Goal: Navigation & Orientation: Find specific page/section

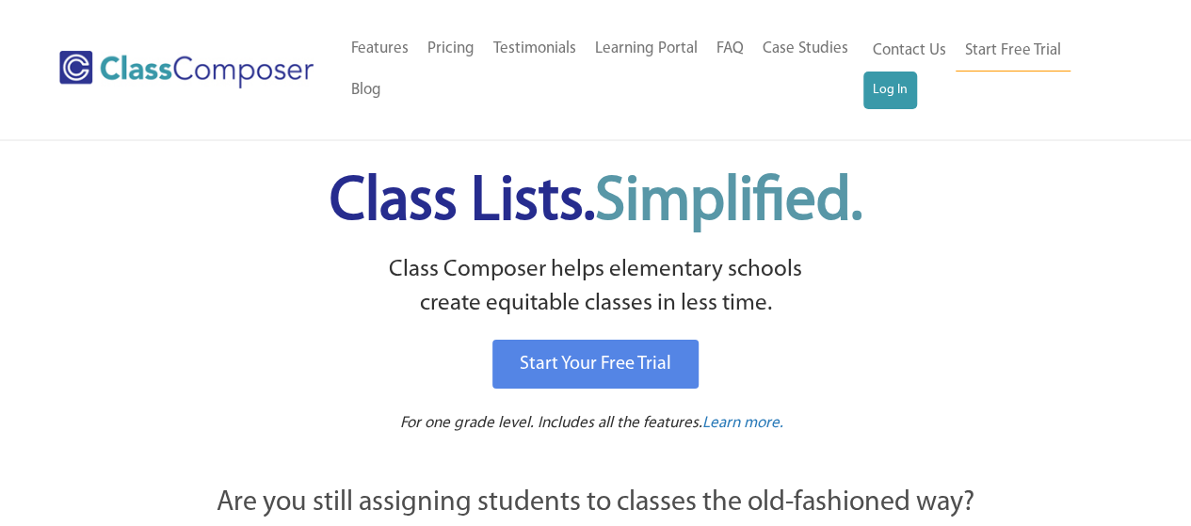
click at [863, 108] on li "Log In" at bounding box center [890, 91] width 54 height 38
click at [883, 89] on link "Log In" at bounding box center [890, 91] width 54 height 38
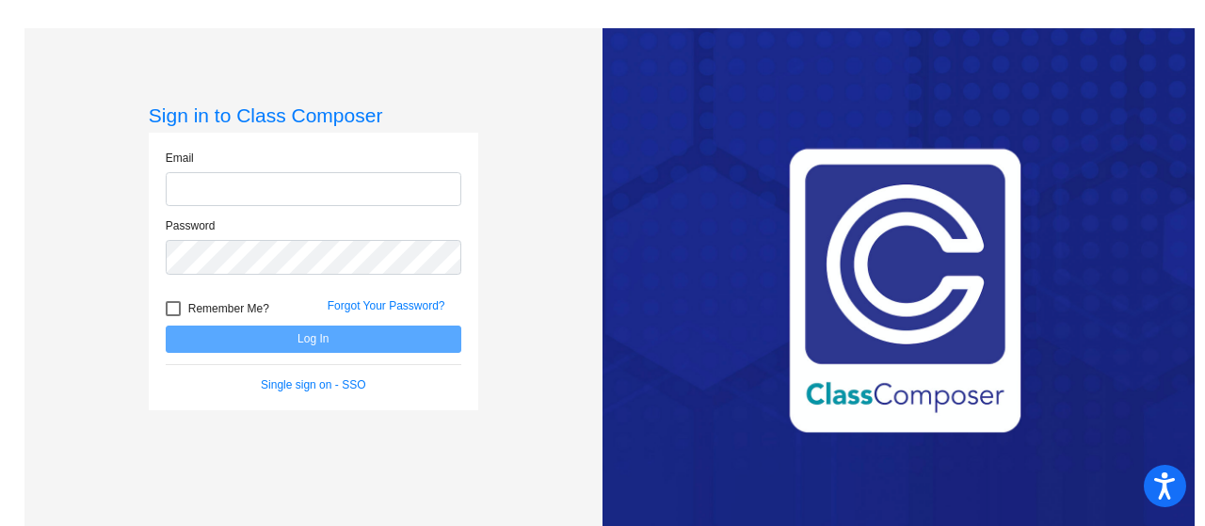
type input "jonesj@crcsd.org"
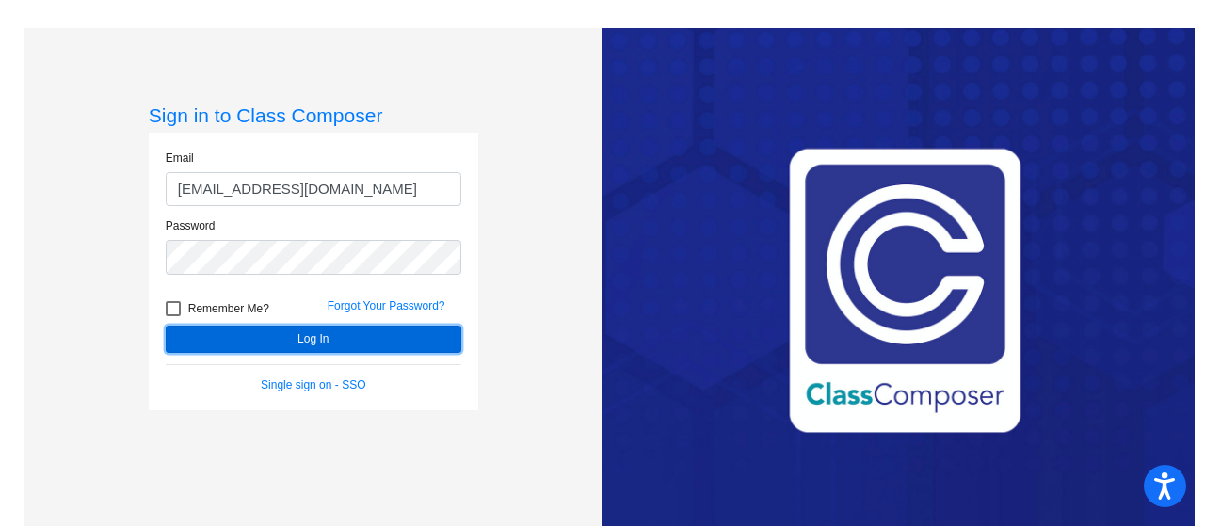
click at [320, 346] on button "Log In" at bounding box center [314, 339] width 296 height 27
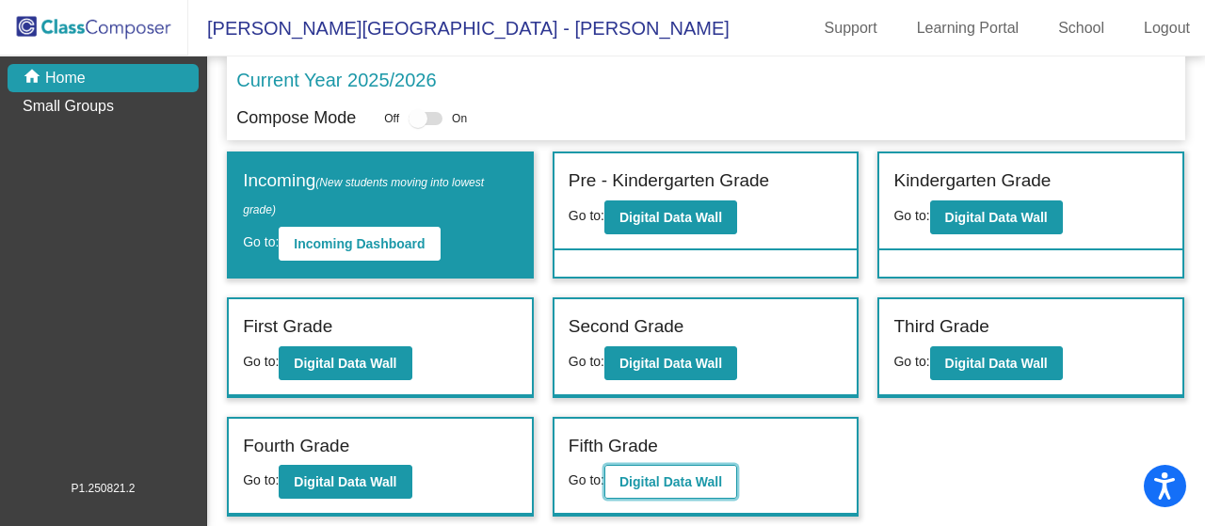
click at [647, 474] on b "Digital Data Wall" at bounding box center [670, 481] width 103 height 15
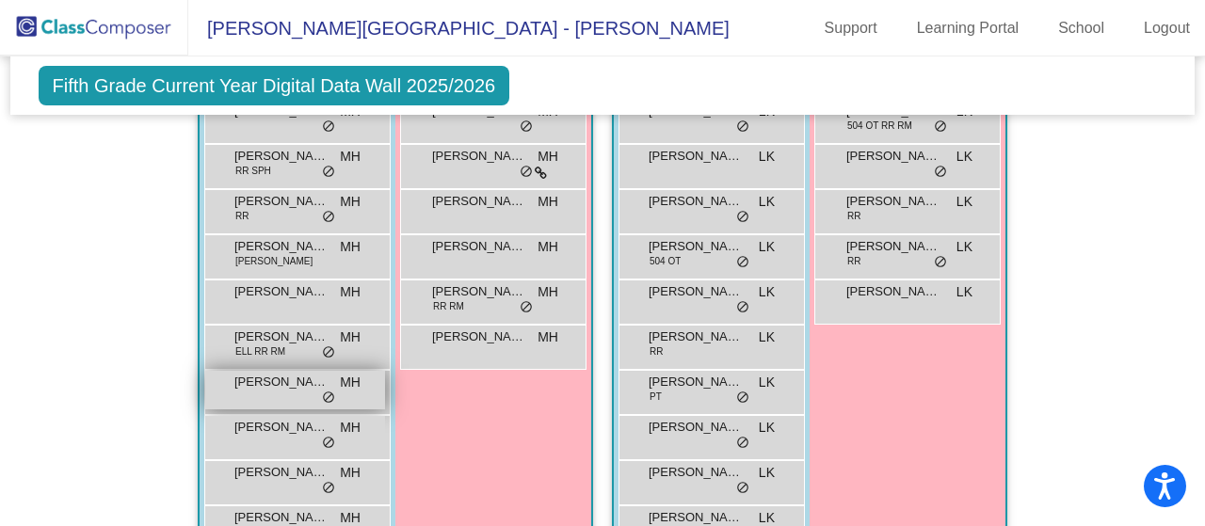
scroll to position [471, 0]
